Goal: Find specific page/section: Find specific page/section

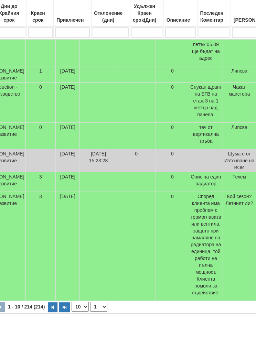
scroll to position [323, 250]
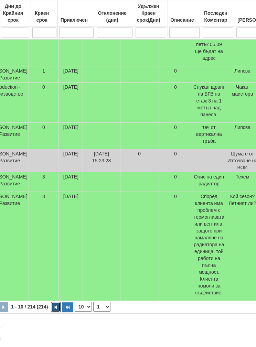
click at [51, 305] on button "button" at bounding box center [56, 307] width 10 height 10
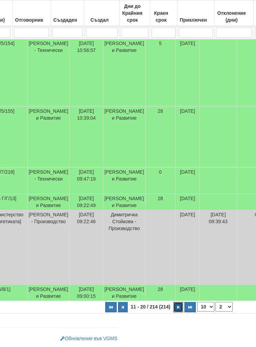
scroll to position [440, 134]
click at [172, 303] on button "button" at bounding box center [177, 307] width 10 height 10
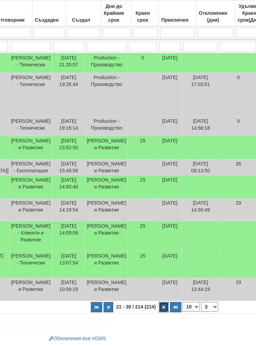
scroll to position [189, 163]
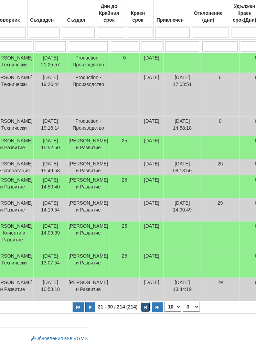
click at [141, 303] on button "button" at bounding box center [146, 307] width 10 height 10
select select "4"
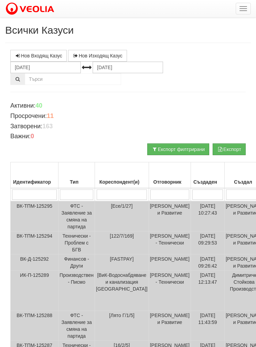
scroll to position [8, 0]
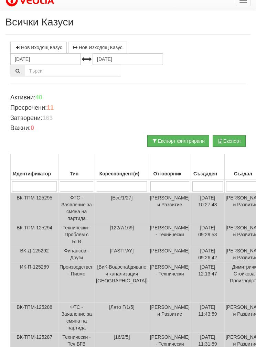
click at [119, 184] on input "search" at bounding box center [122, 186] width 51 height 10
type input "123"
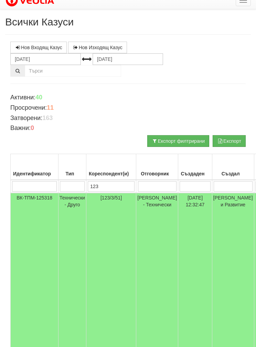
select select "1"
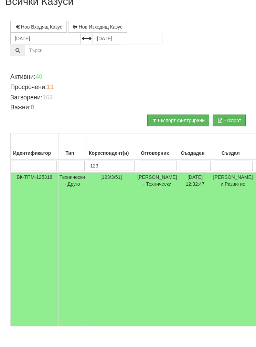
type input "123"
click at [155, 193] on td "[PERSON_NAME] - Технически" at bounding box center [157, 275] width 42 height 165
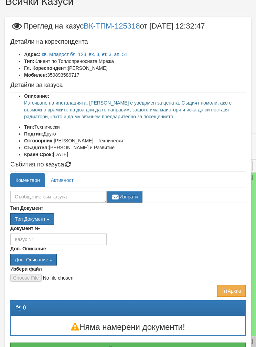
click at [86, 55] on link "кв. Младост бл. 123, вх. 3, ет. 3, ап. 51" at bounding box center [85, 55] width 86 height 6
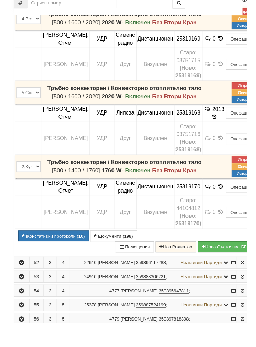
scroll to position [671, 0]
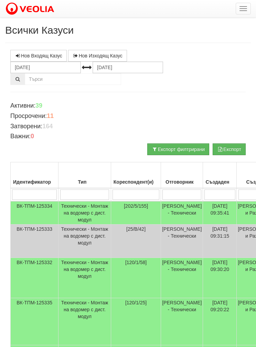
click at [113, 192] on input "search" at bounding box center [136, 195] width 47 height 10
type input "123"
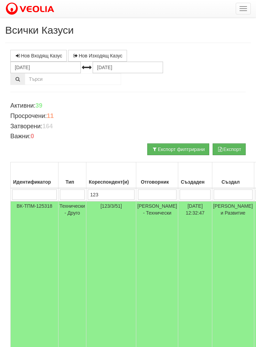
type input "123"
click at [76, 204] on td "Технически - Друго" at bounding box center [73, 283] width 28 height 165
